Goal: Information Seeking & Learning: Check status

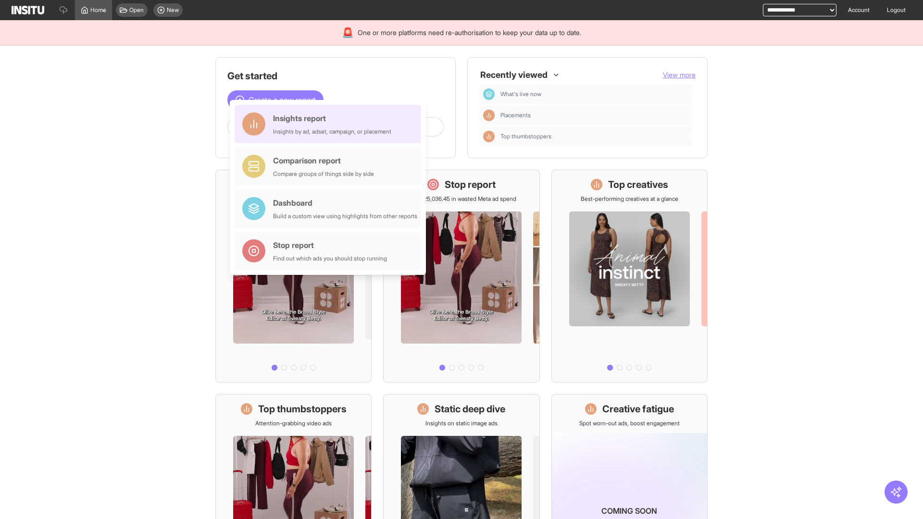
click at [330, 124] on div "Insights report Insights by ad, adset, campaign, or placement" at bounding box center [332, 124] width 118 height 23
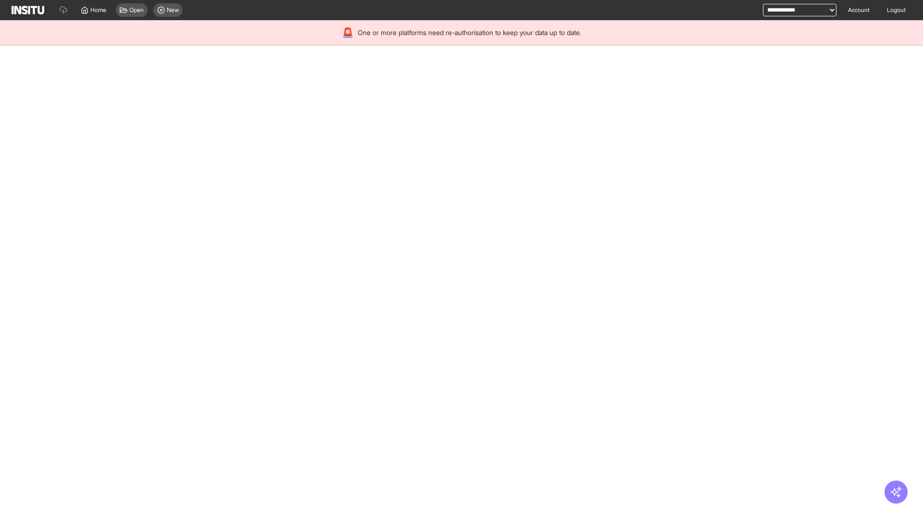
select select "**"
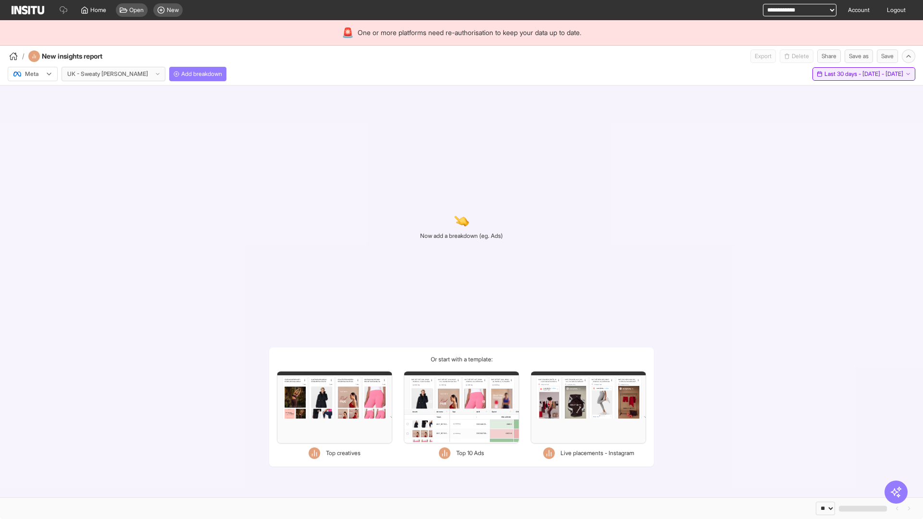
click at [841, 74] on span "Last 30 days - [DATE] - [DATE]" at bounding box center [864, 74] width 79 height 8
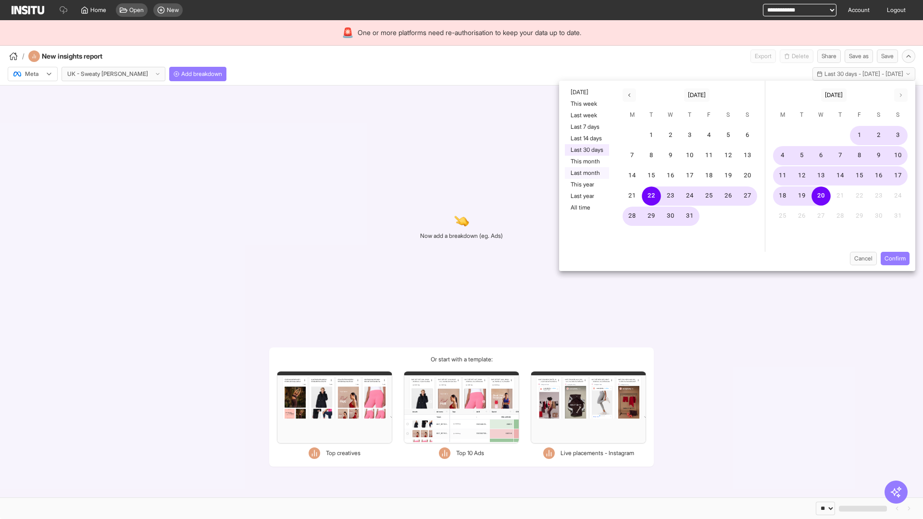
click at [586, 173] on button "Last month" at bounding box center [587, 173] width 44 height 12
